Goal: Task Accomplishment & Management: Use online tool/utility

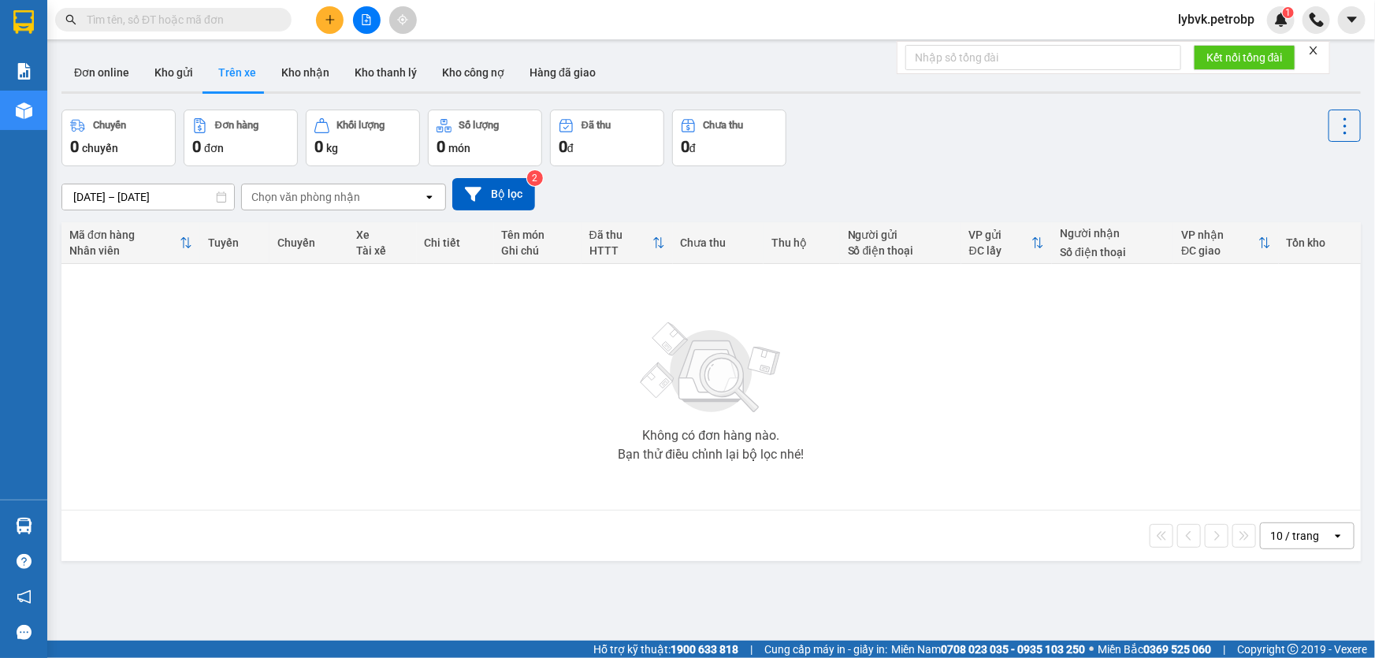
click at [247, 24] on input "text" at bounding box center [180, 19] width 186 height 17
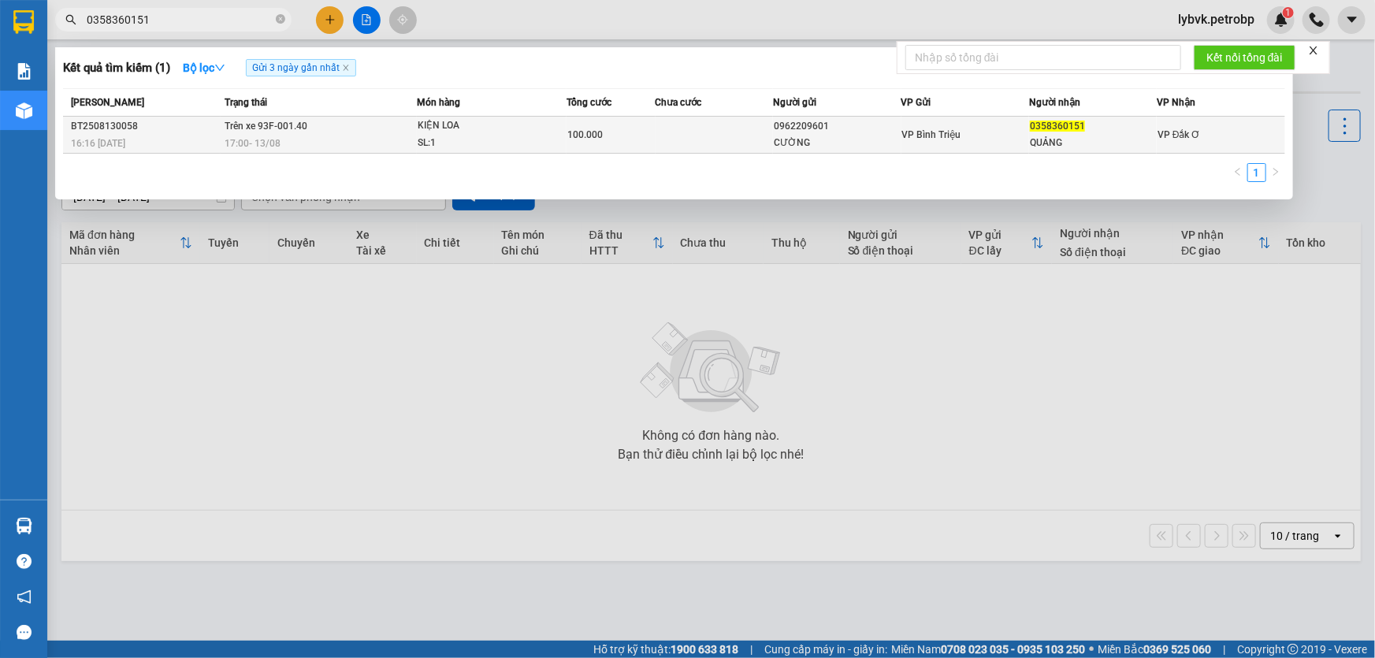
type input "0358360151"
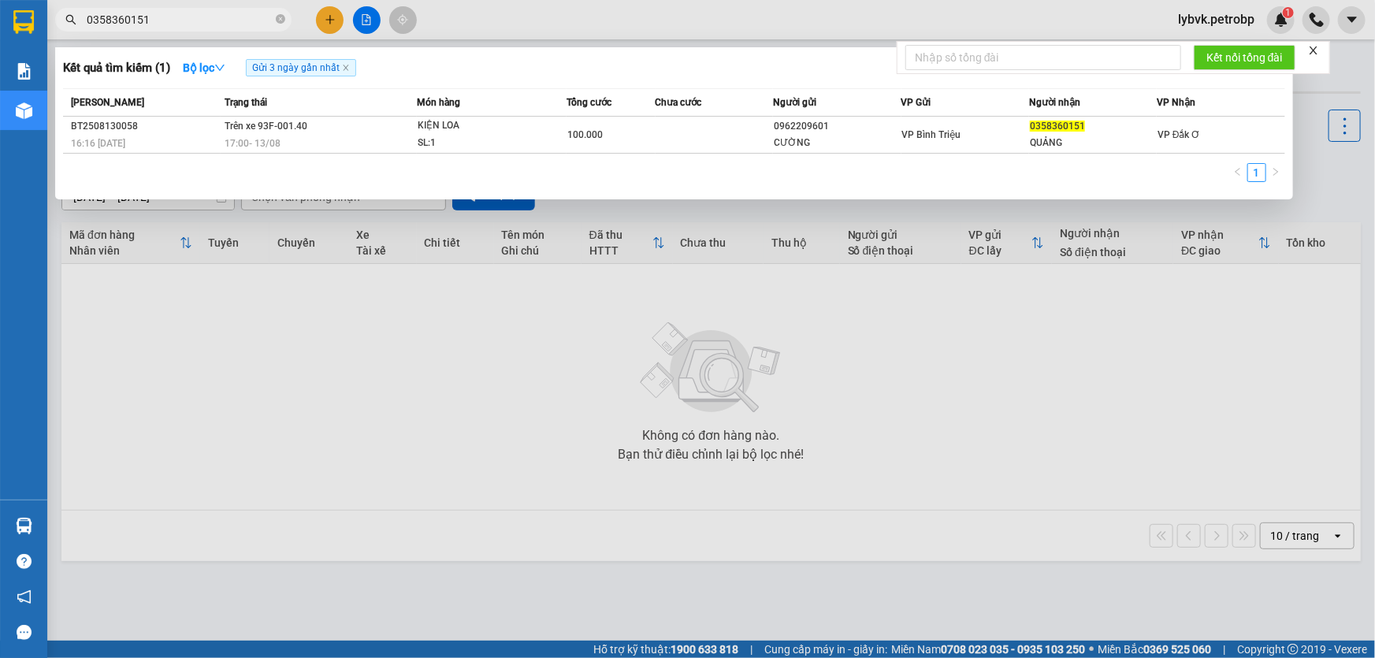
click at [454, 127] on div "KIỆN LOA" at bounding box center [477, 125] width 118 height 17
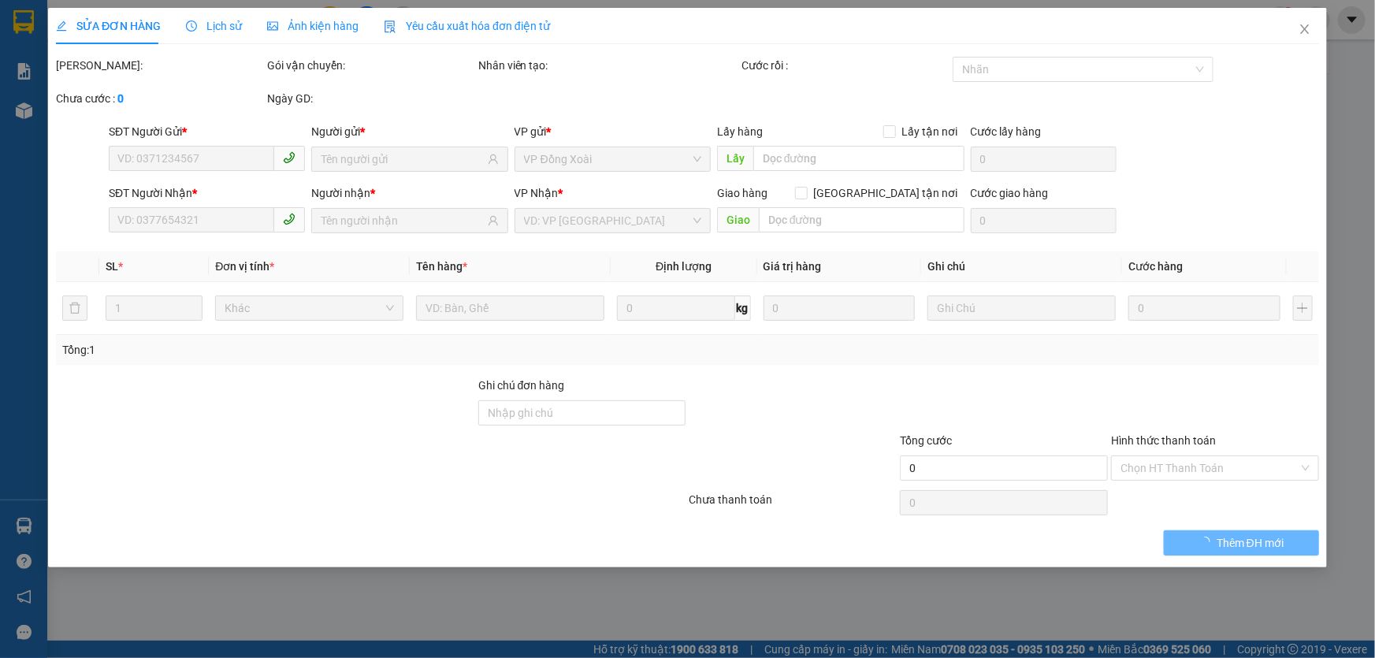
type input "0962209601"
type input "CƯỜNG"
type input "0358360151"
type input "QUẢNG"
type input "100.000"
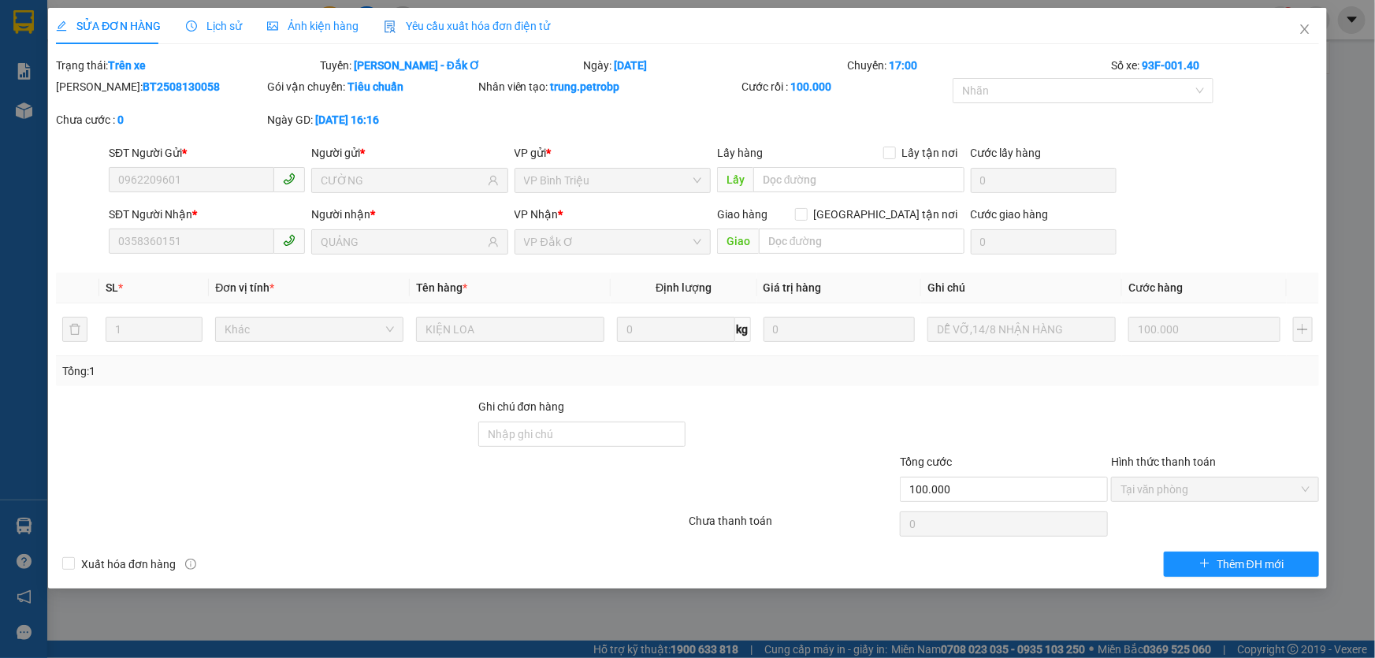
click at [208, 20] on span "Lịch sử" at bounding box center [214, 26] width 56 height 13
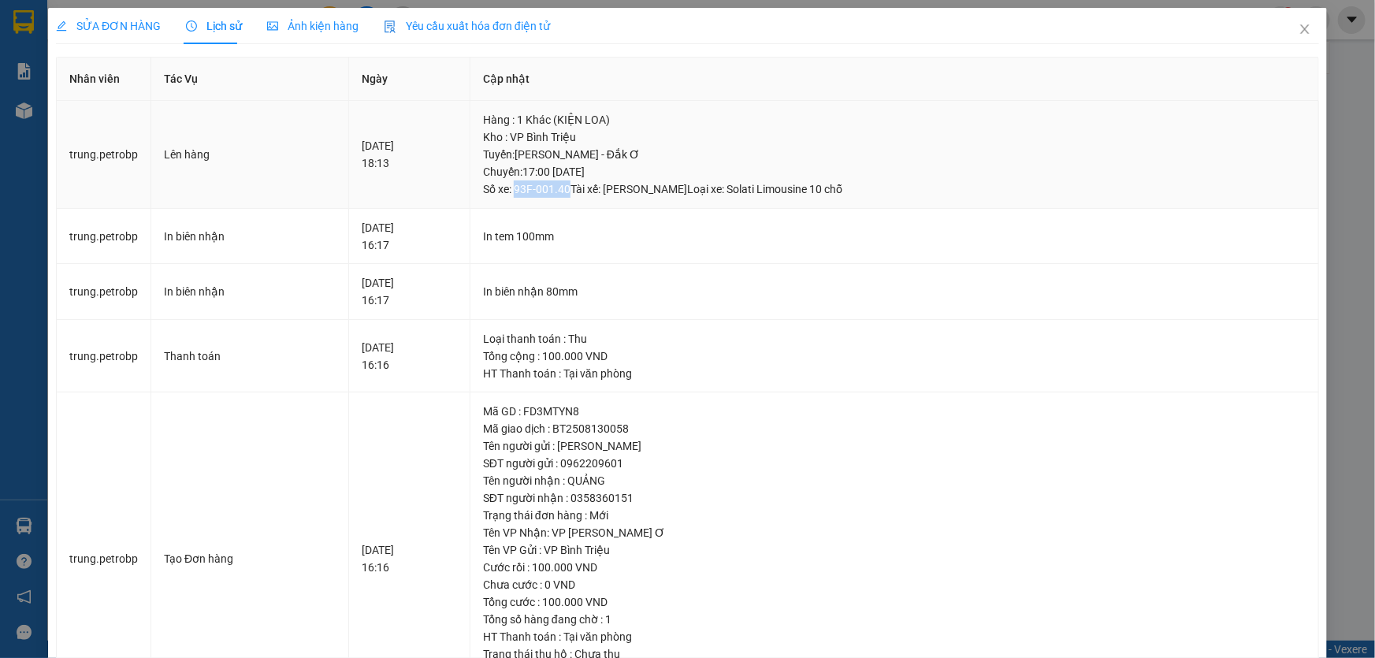
drag, startPoint x: 598, startPoint y: 186, endPoint x: 545, endPoint y: 191, distance: 53.0
click at [545, 191] on div "Tuyến : [PERSON_NAME] - Đắk Ơ Chuyến: 17:00 [DATE] Số xe: 93F-001.40 Tài xế: [P…" at bounding box center [894, 172] width 822 height 52
copy div "93F-001.40"
click at [1302, 28] on span "Close" at bounding box center [1304, 30] width 44 height 44
